Goal: Feedback & Contribution: Contribute content

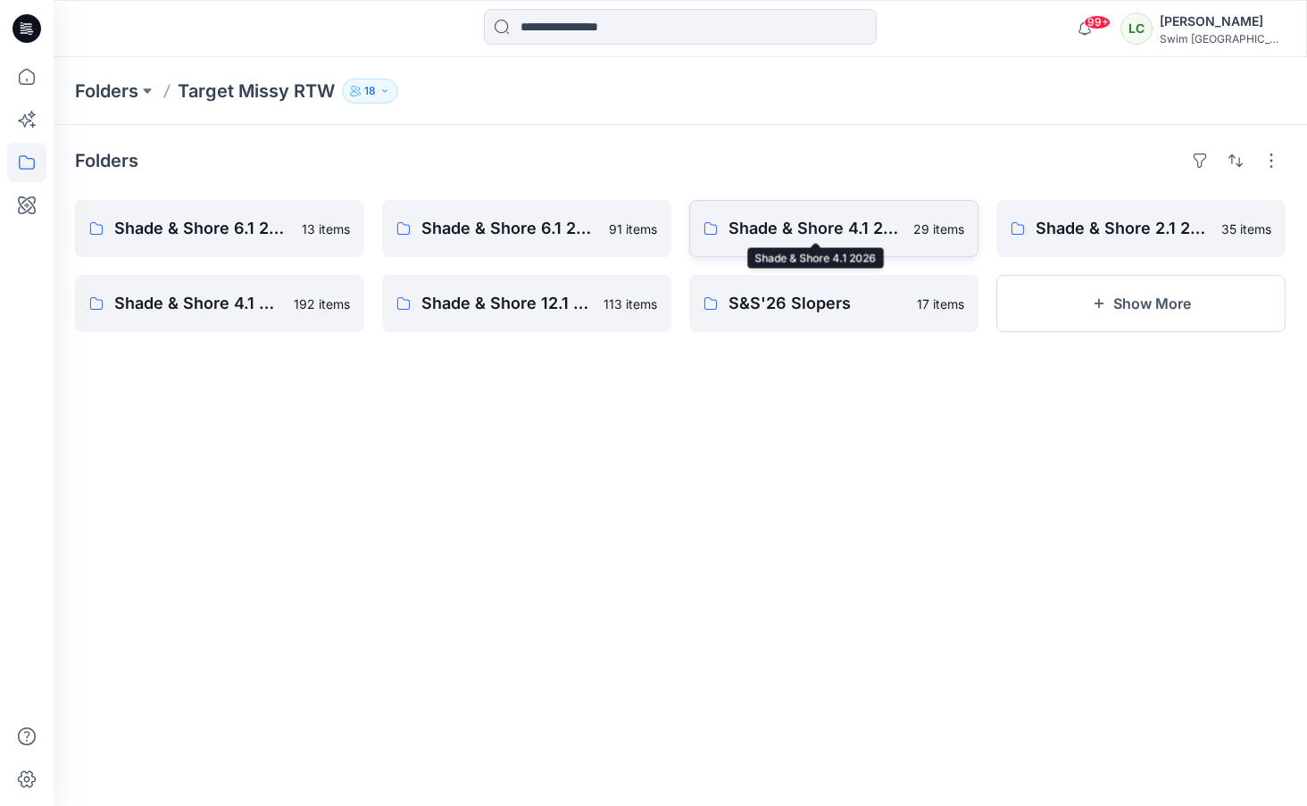
click at [844, 235] on p "Shade & Shore 4.1 2026" at bounding box center [815, 228] width 174 height 25
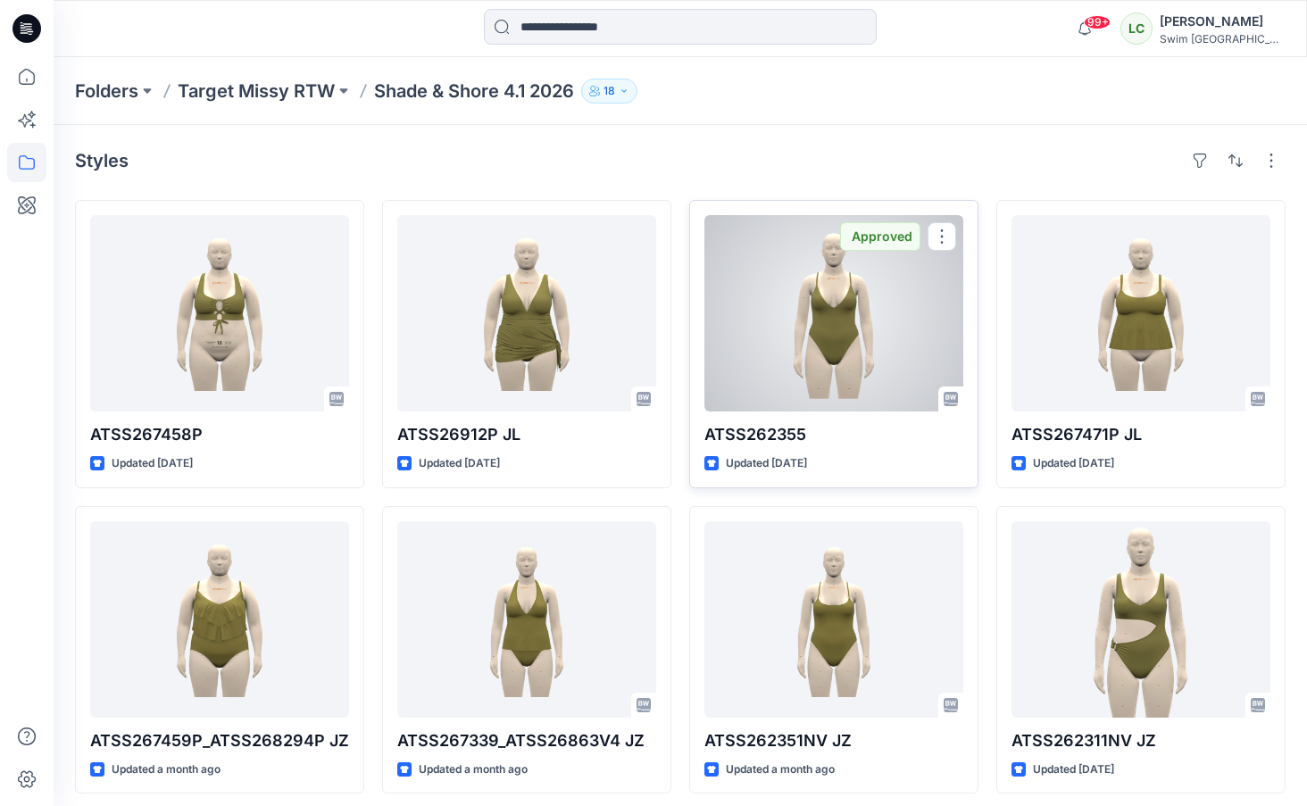
click at [893, 353] on div at bounding box center [833, 313] width 259 height 196
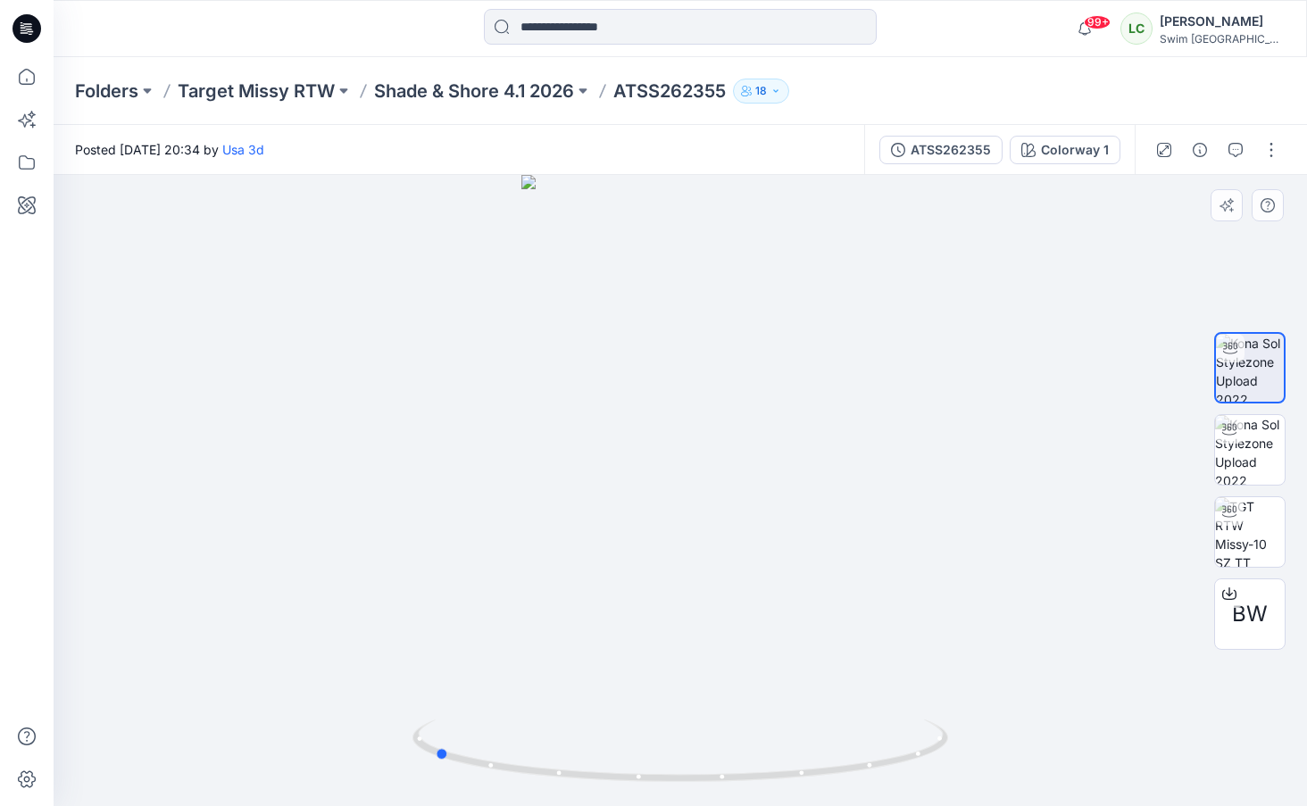
drag, startPoint x: 698, startPoint y: 696, endPoint x: 452, endPoint y: 647, distance: 251.2
click at [452, 647] on div at bounding box center [680, 490] width 1253 height 631
drag, startPoint x: 669, startPoint y: 707, endPoint x: 901, endPoint y: 669, distance: 235.2
click at [901, 669] on div at bounding box center [680, 490] width 1253 height 631
click at [1232, 155] on icon "button" at bounding box center [1235, 150] width 14 height 14
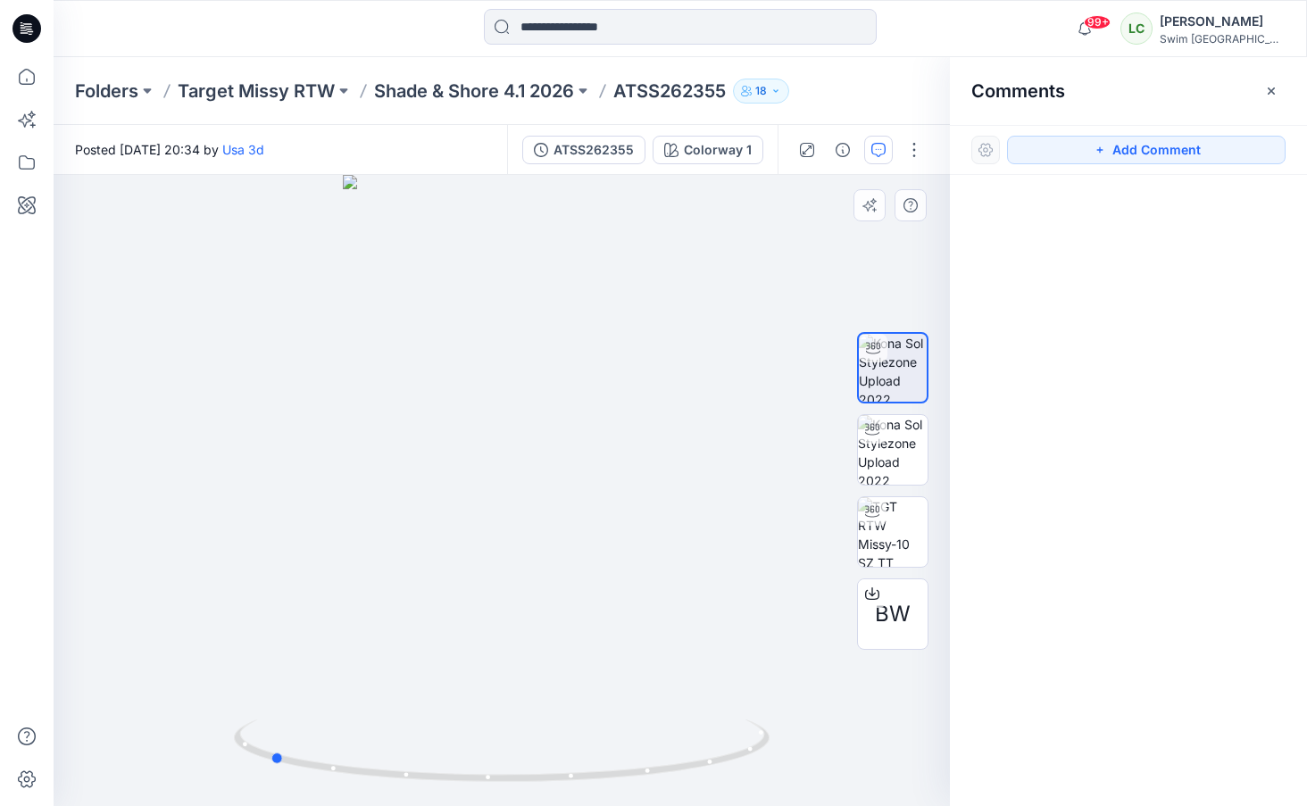
drag, startPoint x: 522, startPoint y: 602, endPoint x: 304, endPoint y: 570, distance: 220.0
click at [304, 570] on div at bounding box center [502, 490] width 896 height 631
drag, startPoint x: 545, startPoint y: 545, endPoint x: 786, endPoint y: 495, distance: 246.8
click at [786, 495] on div at bounding box center [502, 490] width 896 height 631
click at [1152, 154] on button "Add Comment" at bounding box center [1146, 150] width 279 height 29
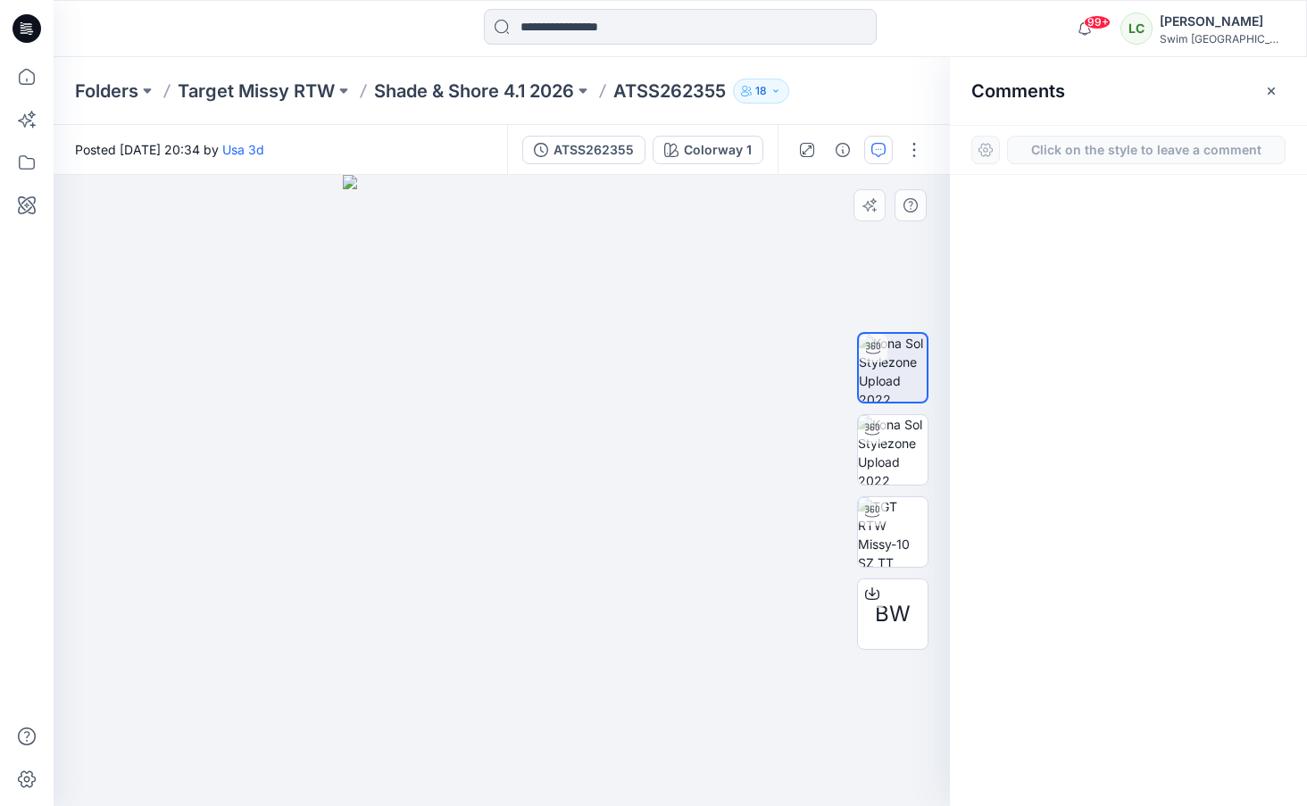
click at [515, 462] on div "1" at bounding box center [502, 490] width 896 height 631
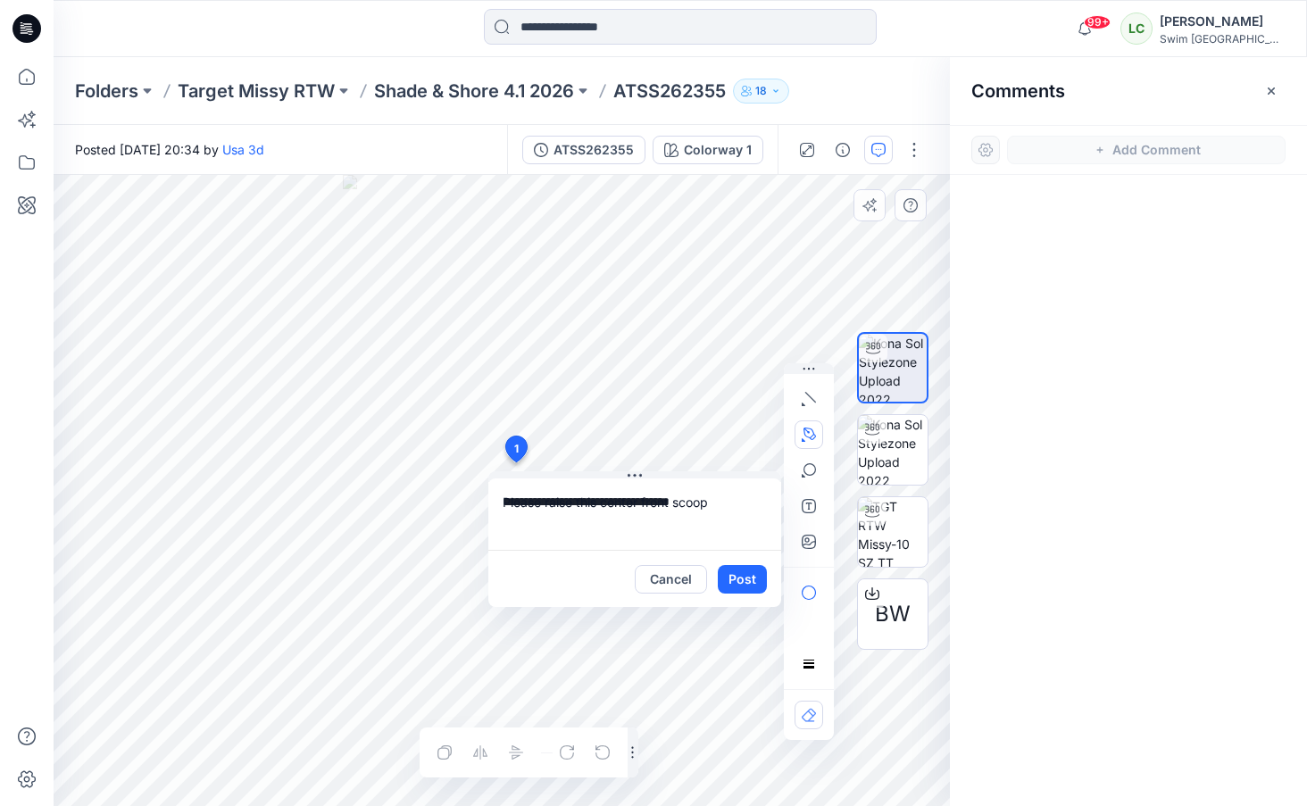
click at [822, 443] on button "button" at bounding box center [808, 434] width 29 height 29
click at [716, 431] on icon "button" at bounding box center [712, 434] width 14 height 14
click at [720, 501] on textarea "**********" at bounding box center [634, 513] width 293 height 71
type textarea "**********"
click at [746, 578] on button "Post" at bounding box center [742, 579] width 49 height 29
